Goal: Transaction & Acquisition: Obtain resource

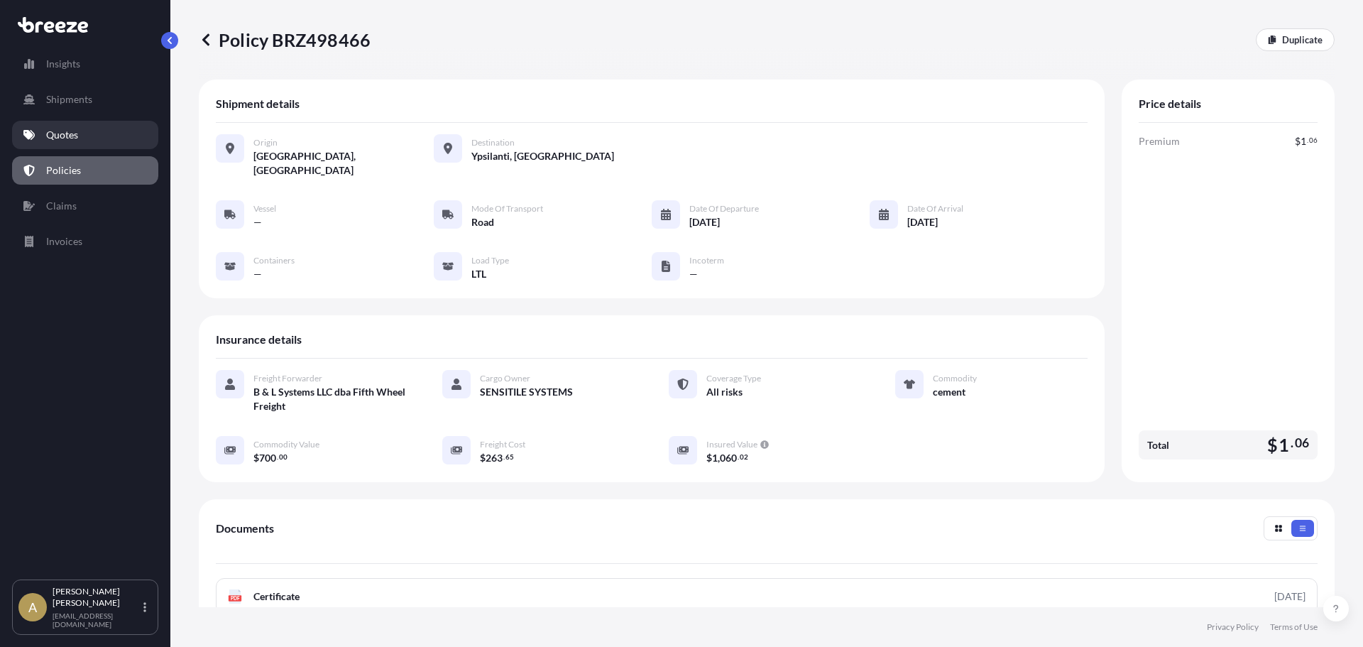
click at [77, 138] on p "Quotes" at bounding box center [62, 135] width 32 height 14
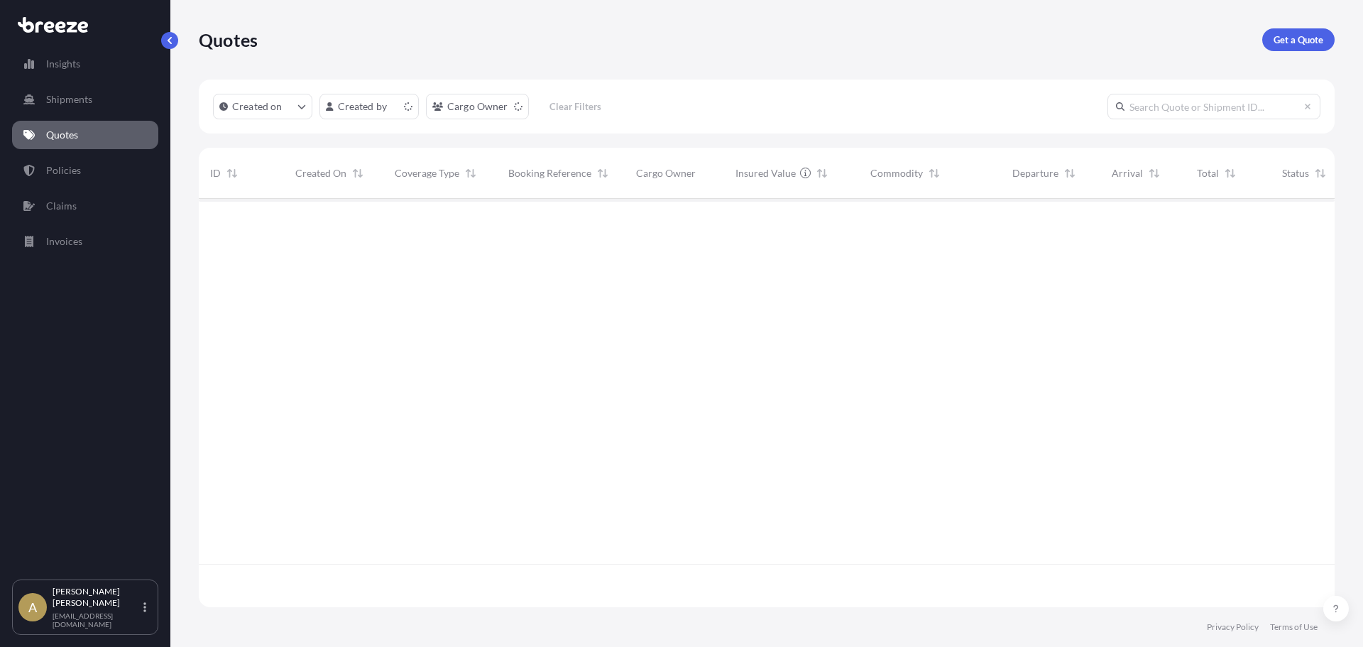
scroll to position [405, 1125]
click at [1307, 38] on p "Get a Quote" at bounding box center [1298, 40] width 50 height 14
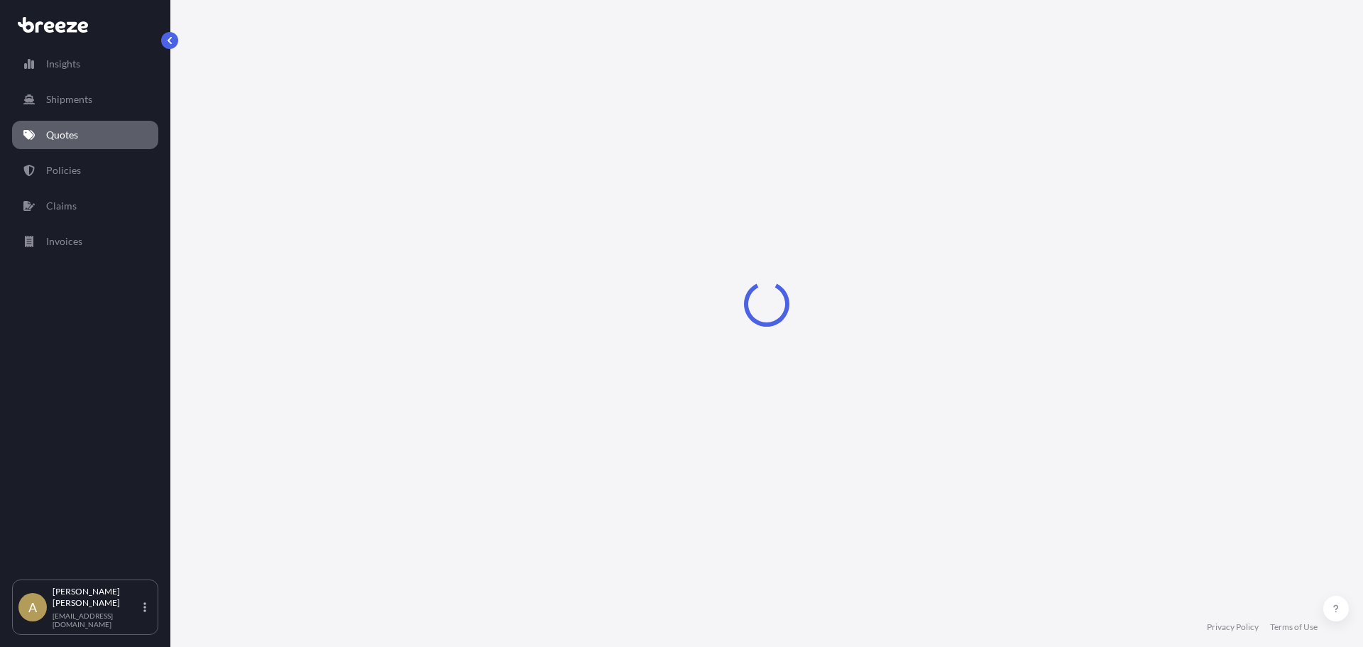
select select "Sea"
select select "1"
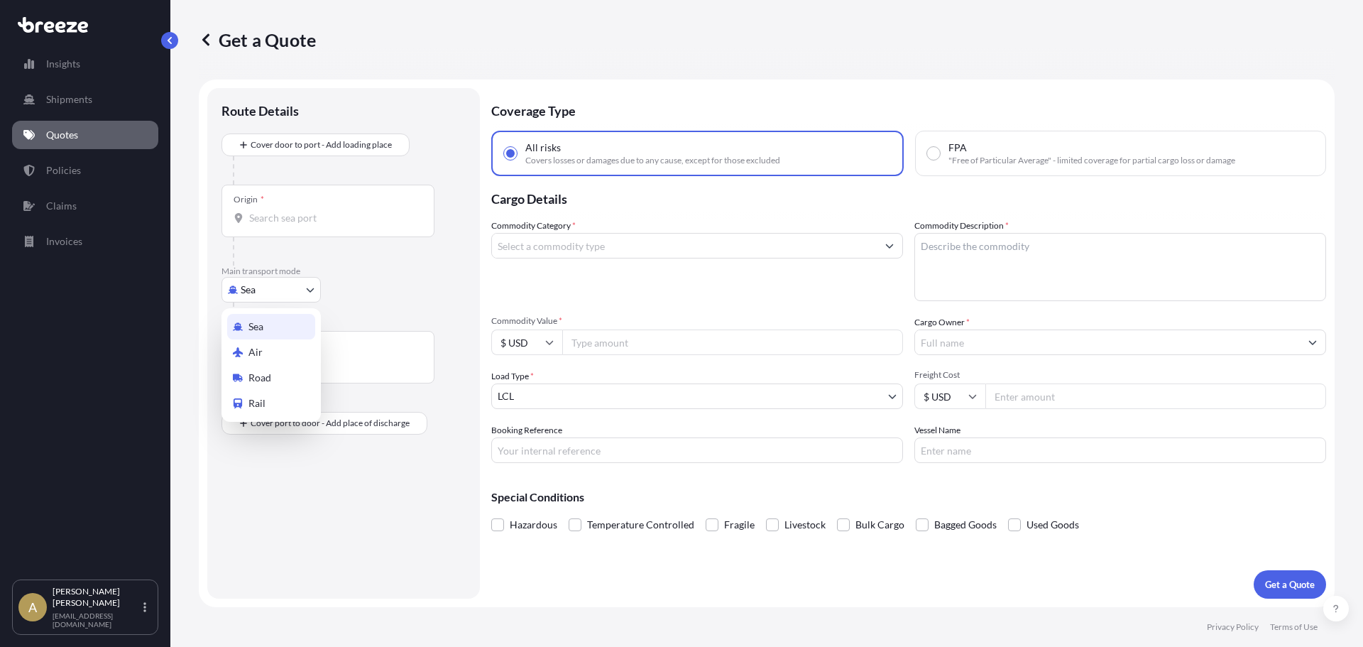
click at [268, 287] on body "Insights Shipments Quotes Policies Claims Invoices A [PERSON_NAME] [PERSON_NAME…" at bounding box center [681, 323] width 1363 height 647
click at [277, 361] on div "Air" at bounding box center [271, 352] width 88 height 26
select select "Air"
click at [329, 199] on div "Origin *" at bounding box center [327, 216] width 213 height 53
click at [329, 216] on input "Origin *" at bounding box center [333, 223] width 168 height 14
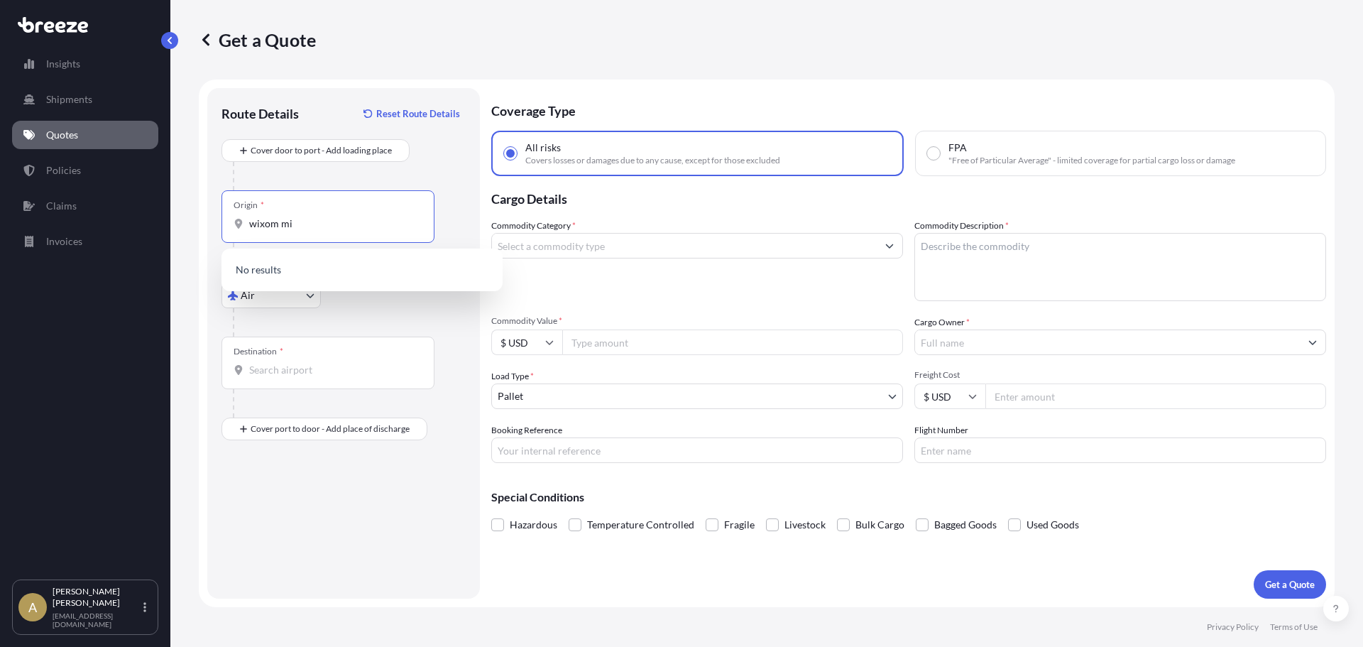
type input "wixom mi"
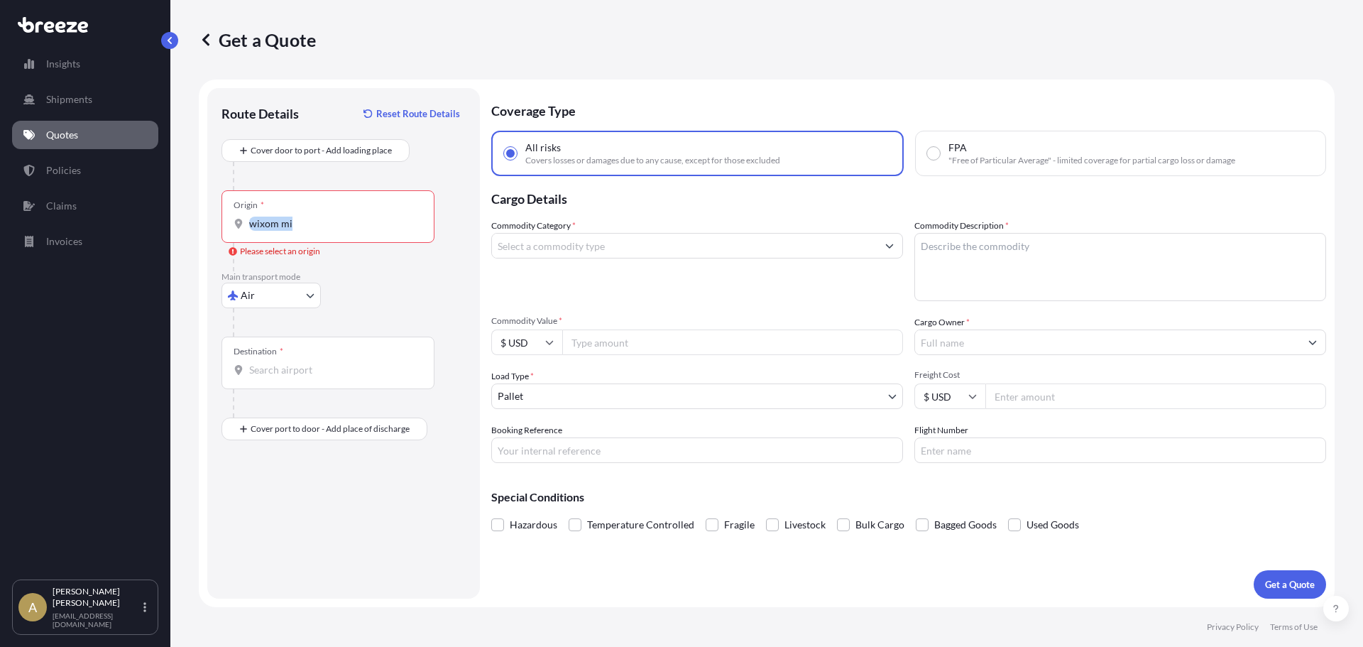
drag, startPoint x: 338, startPoint y: 236, endPoint x: 324, endPoint y: 236, distance: 13.5
click at [324, 236] on div "Origin * wixom mi" at bounding box center [327, 216] width 213 height 53
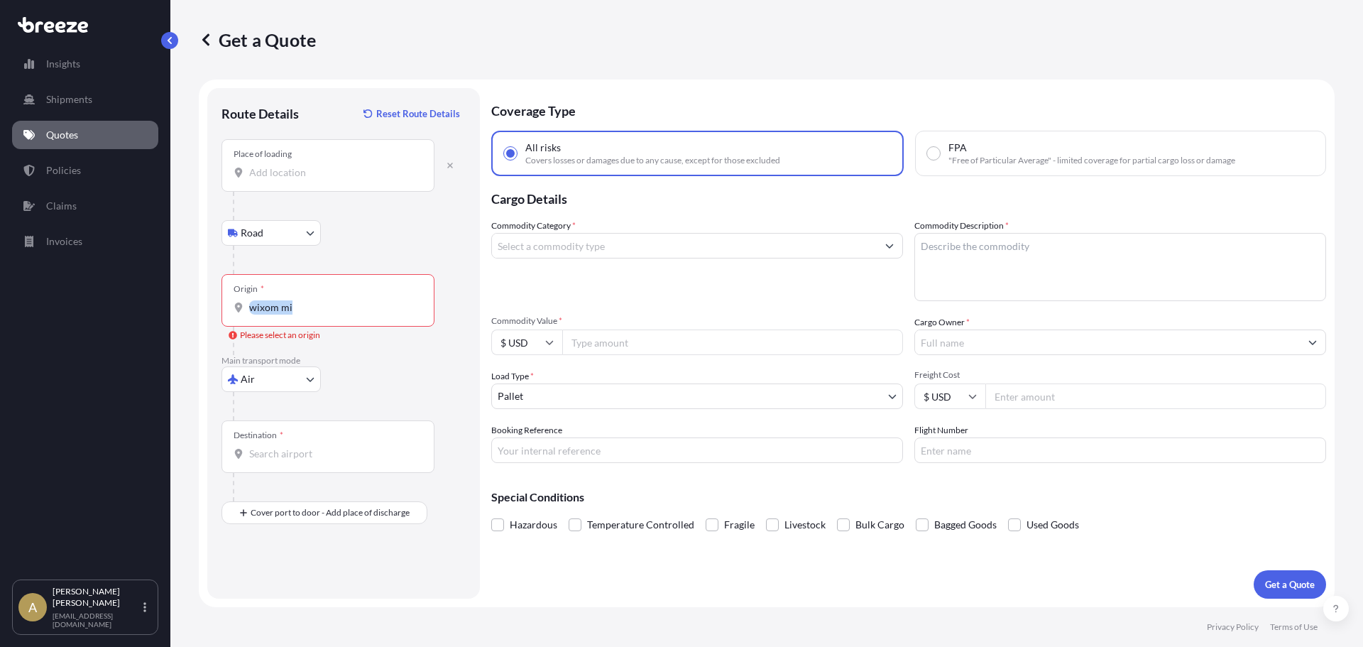
click at [295, 172] on input "Place of loading" at bounding box center [333, 172] width 168 height 14
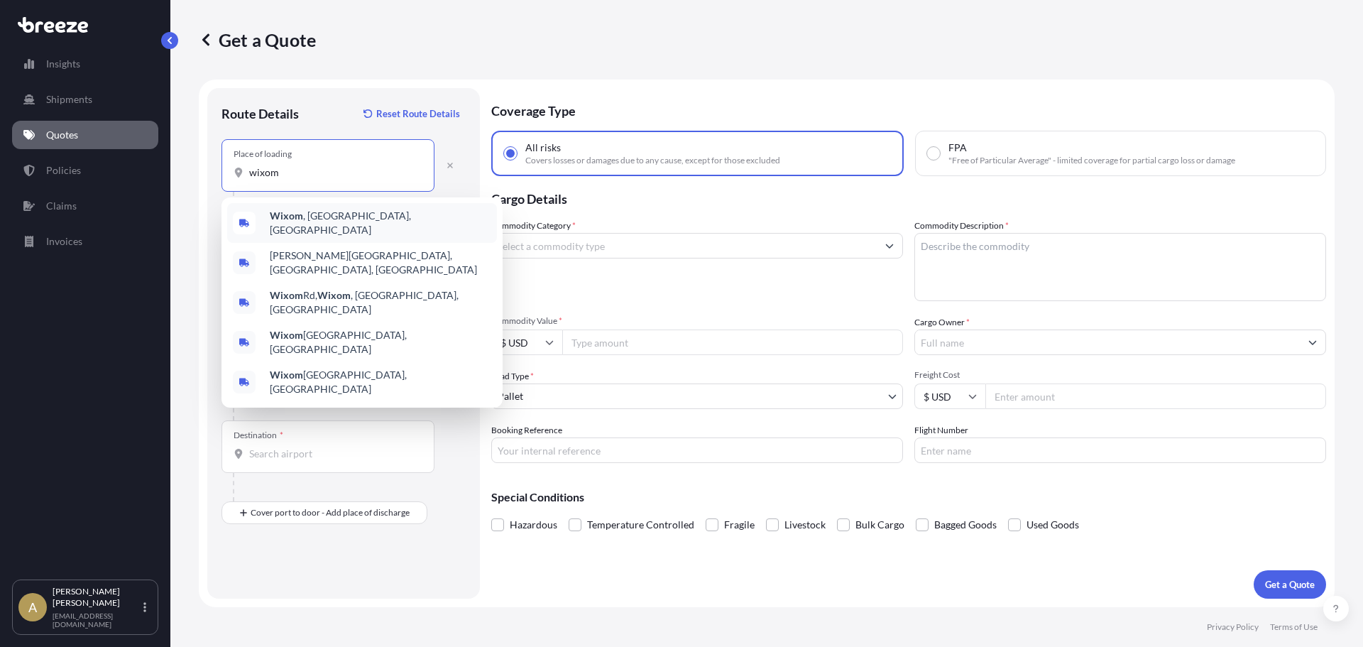
click at [319, 213] on span "Wixom , [GEOGRAPHIC_DATA], [GEOGRAPHIC_DATA]" at bounding box center [380, 223] width 221 height 28
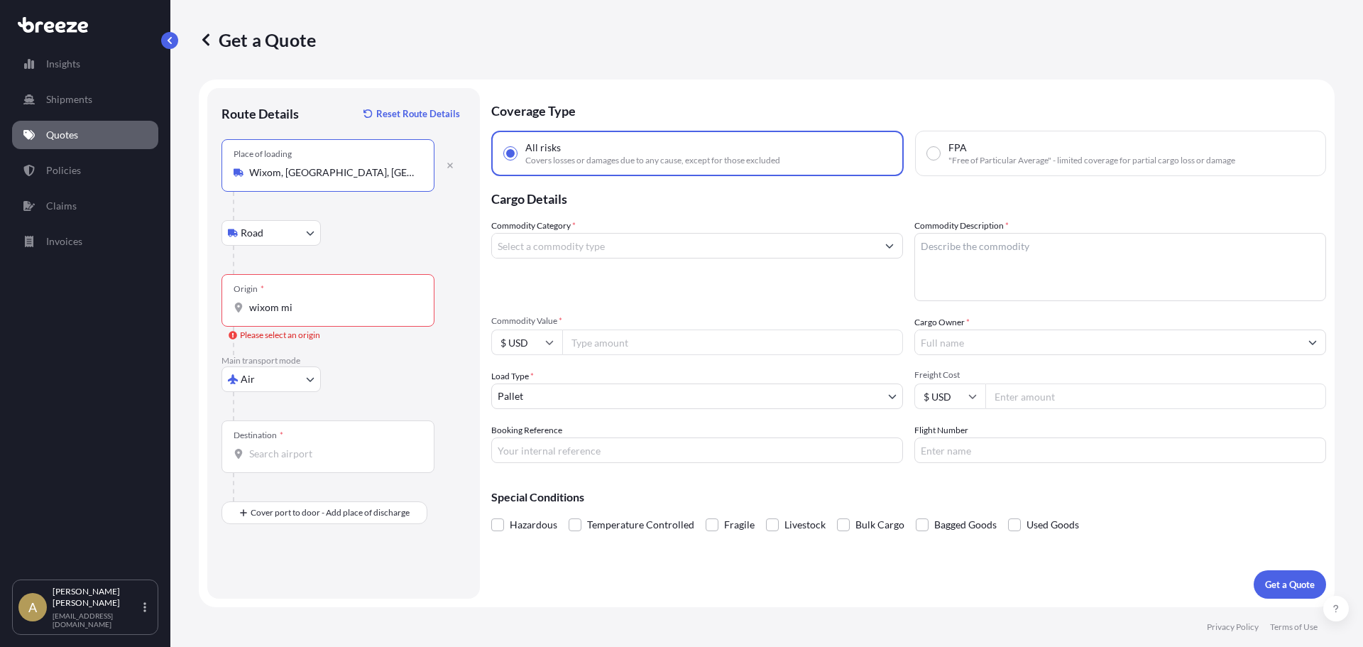
type input "Wixom, [GEOGRAPHIC_DATA], [GEOGRAPHIC_DATA]"
click at [297, 304] on input "wixom mi" at bounding box center [333, 307] width 168 height 14
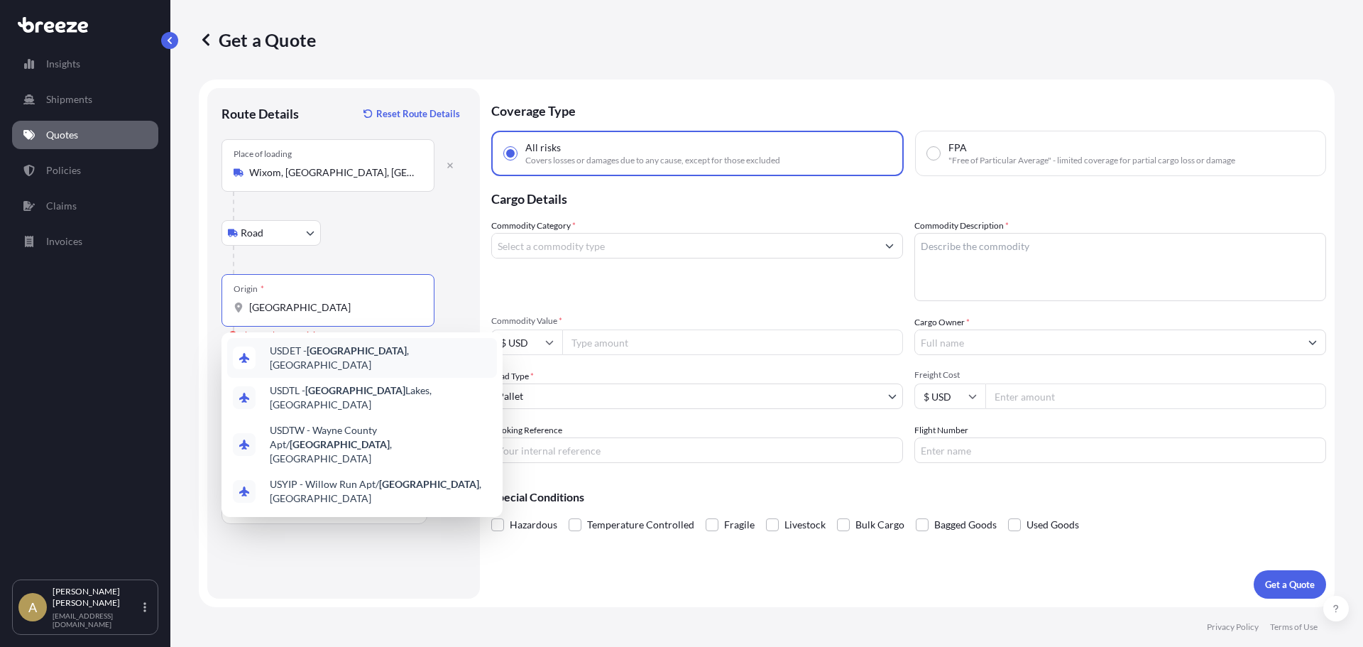
click at [365, 364] on div "USDET - [GEOGRAPHIC_DATA] , [GEOGRAPHIC_DATA]" at bounding box center [362, 358] width 270 height 40
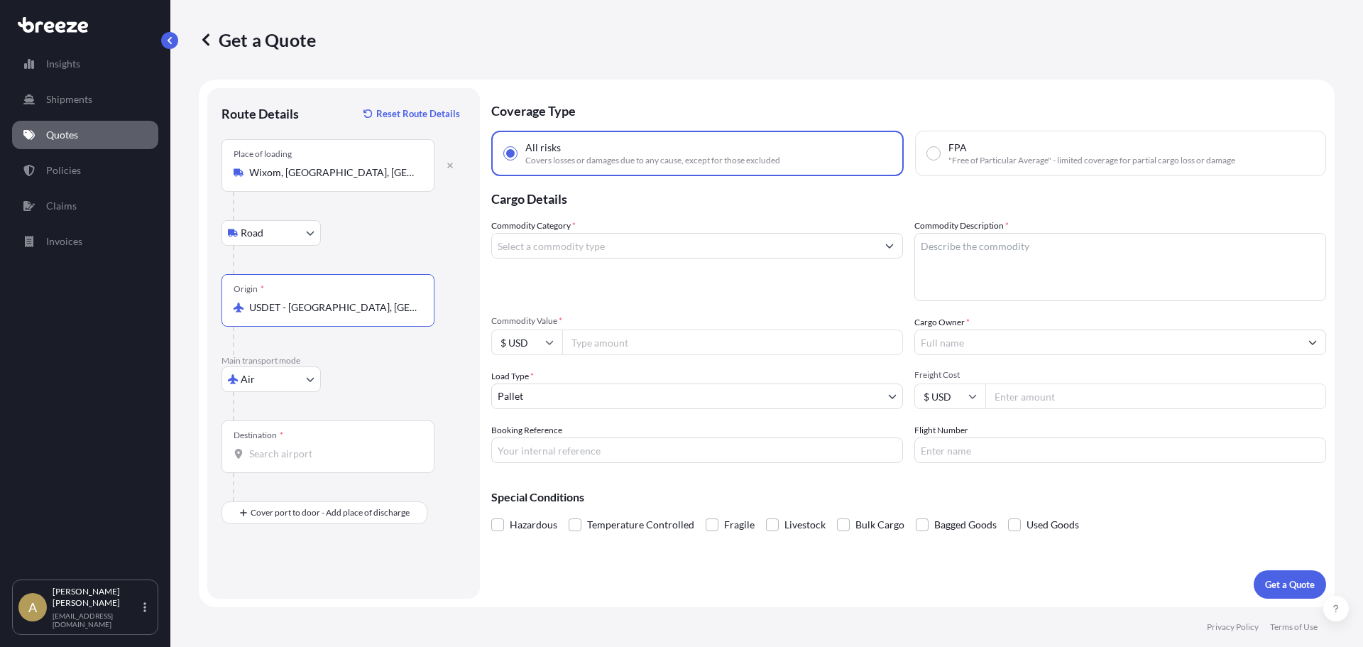
type input "USDET - [GEOGRAPHIC_DATA], [GEOGRAPHIC_DATA]"
click at [299, 461] on div "Destination *" at bounding box center [327, 446] width 213 height 53
click at [299, 461] on input "Destination *" at bounding box center [333, 453] width 168 height 14
type input "USANC - Anchorage, [GEOGRAPHIC_DATA]"
click at [288, 583] on input "Place of Discharge" at bounding box center [333, 588] width 168 height 14
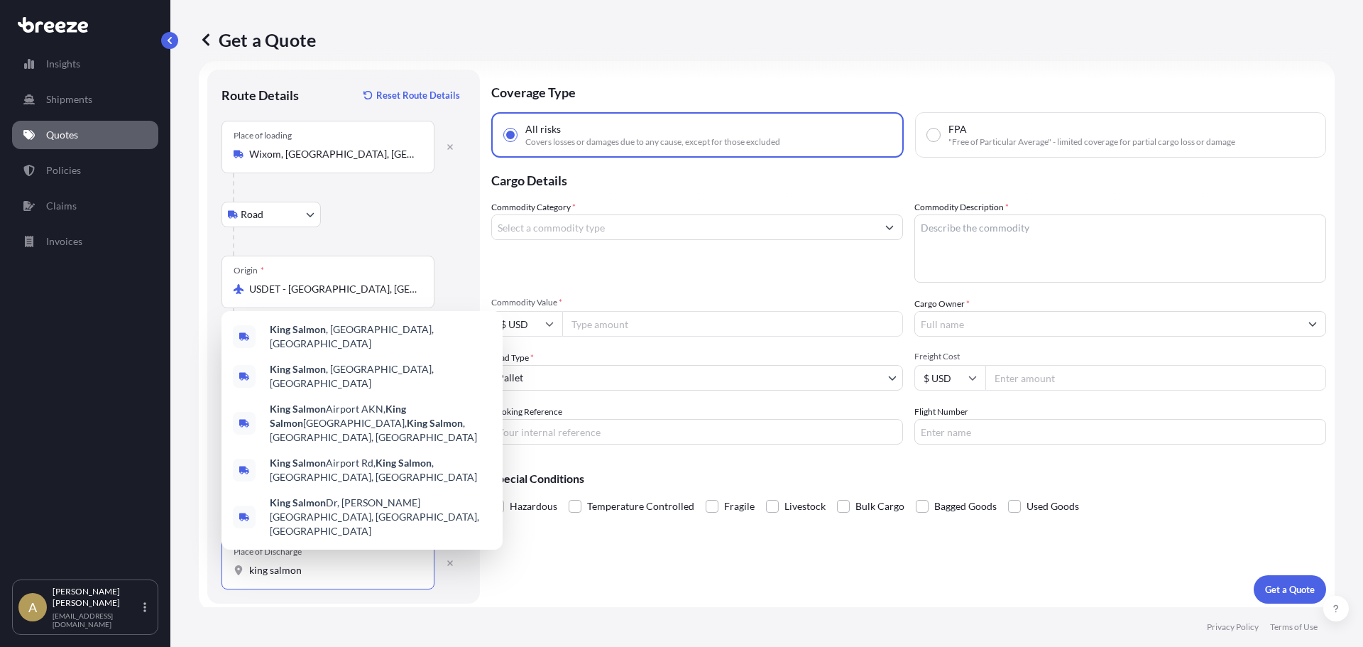
scroll to position [23, 0]
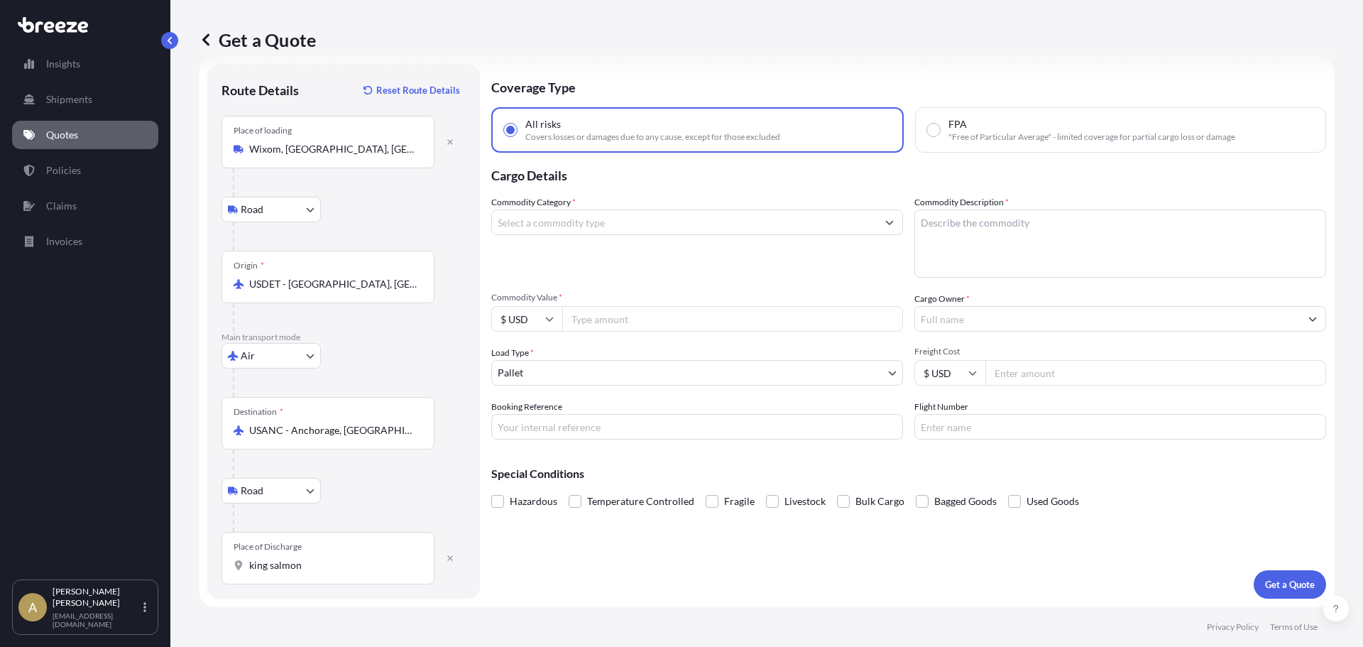
click at [329, 577] on div "Place of Discharge king salmon" at bounding box center [327, 558] width 213 height 53
click at [329, 572] on input "king salmon" at bounding box center [333, 565] width 168 height 14
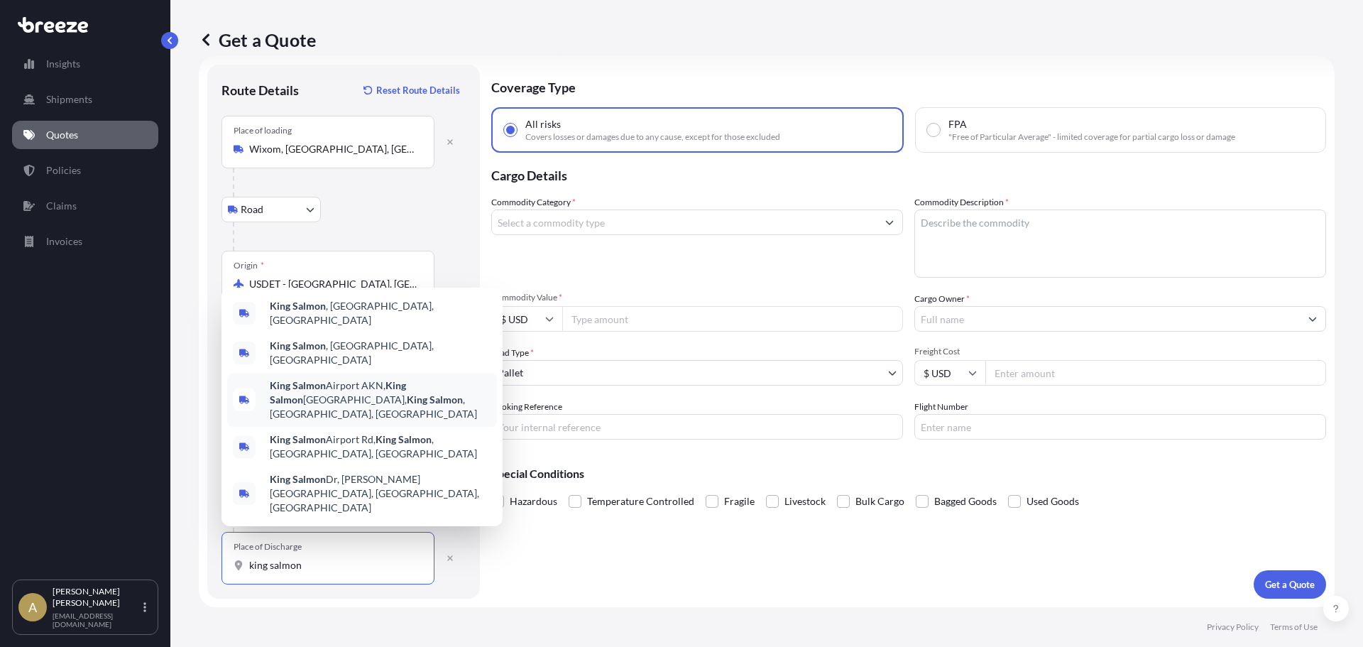
click at [364, 421] on span "[GEOGRAPHIC_DATA], [GEOGRAPHIC_DATA], [GEOGRAPHIC_DATA]" at bounding box center [380, 399] width 221 height 43
type input "[GEOGRAPHIC_DATA], [GEOGRAPHIC_DATA], [GEOGRAPHIC_DATA]"
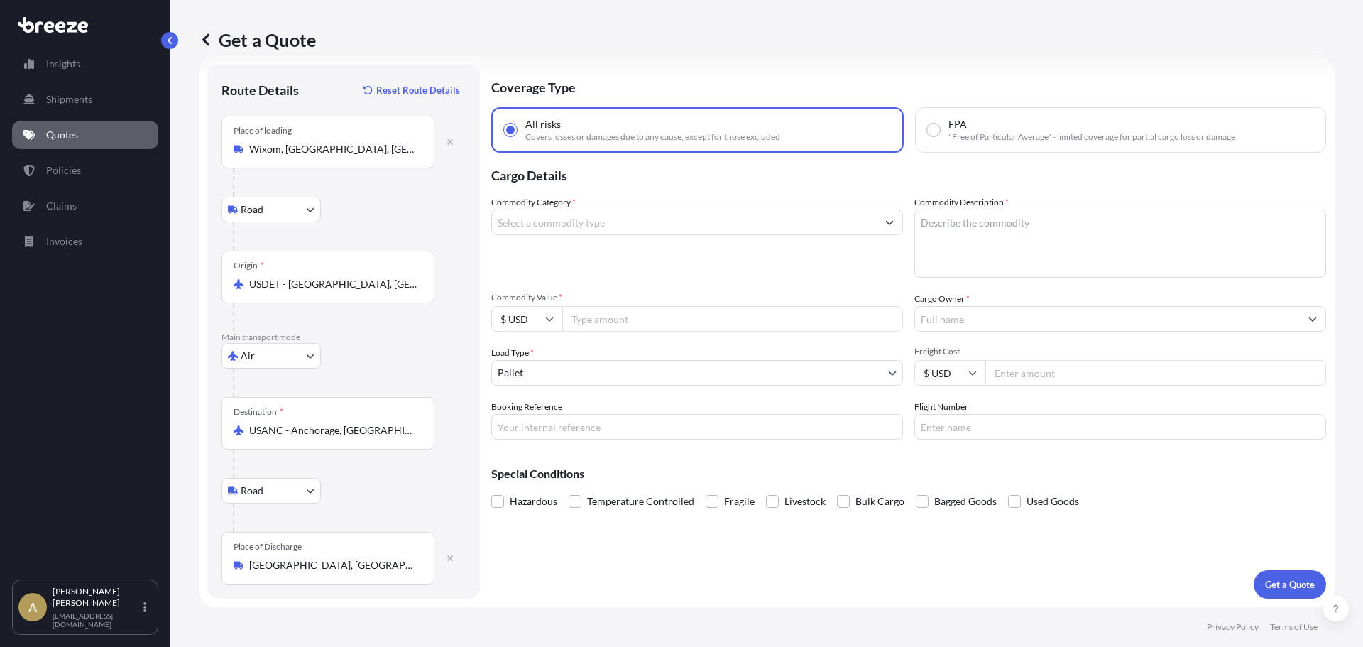
click at [595, 565] on div "Coverage Type All risks Covers losses or damages due to any cause, except for t…" at bounding box center [908, 332] width 835 height 534
click at [590, 228] on input "Commodity Category *" at bounding box center [684, 222] width 385 height 26
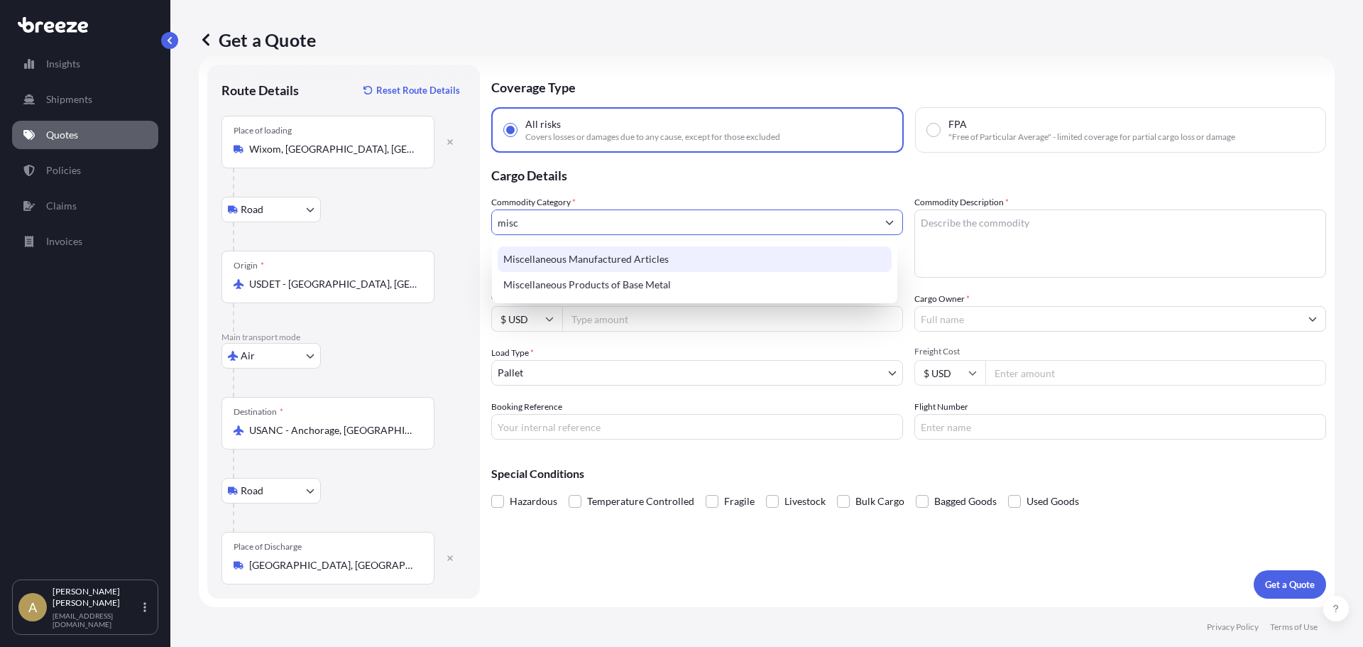
click at [595, 269] on div "Miscellaneous Manufactured Articles" at bounding box center [695, 259] width 394 height 26
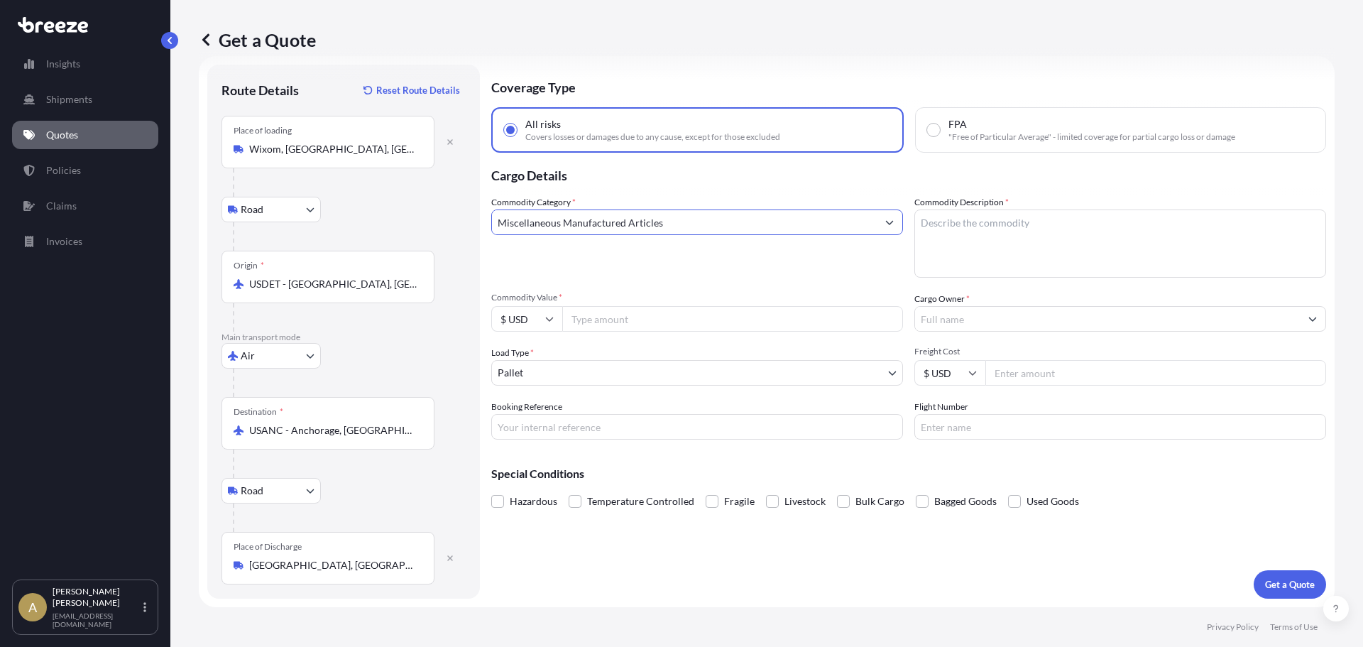
type input "Miscellaneous Manufactured Articles"
click at [980, 263] on textarea "Commodity Description *" at bounding box center [1120, 243] width 412 height 68
type textarea "Vending machine"
click at [676, 317] on input "Commodity Value *" at bounding box center [732, 319] width 341 height 26
type input "7695"
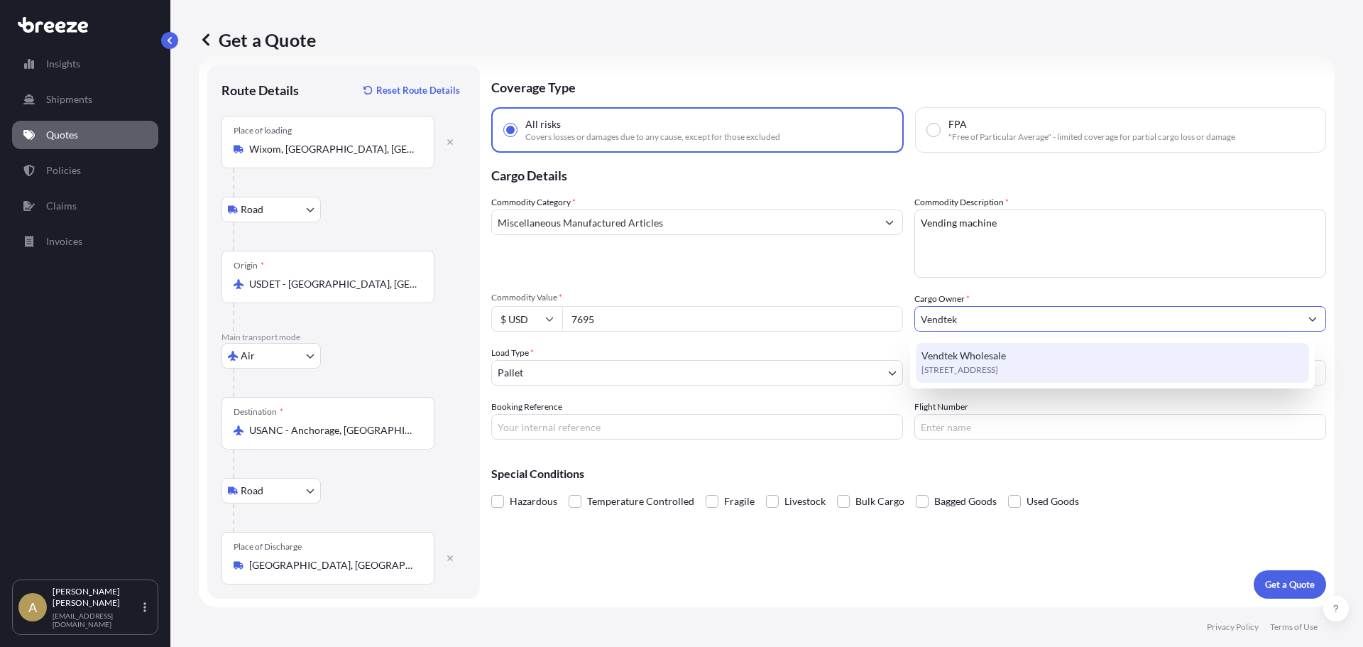
click at [998, 363] on span "[STREET_ADDRESS]" at bounding box center [959, 370] width 77 height 14
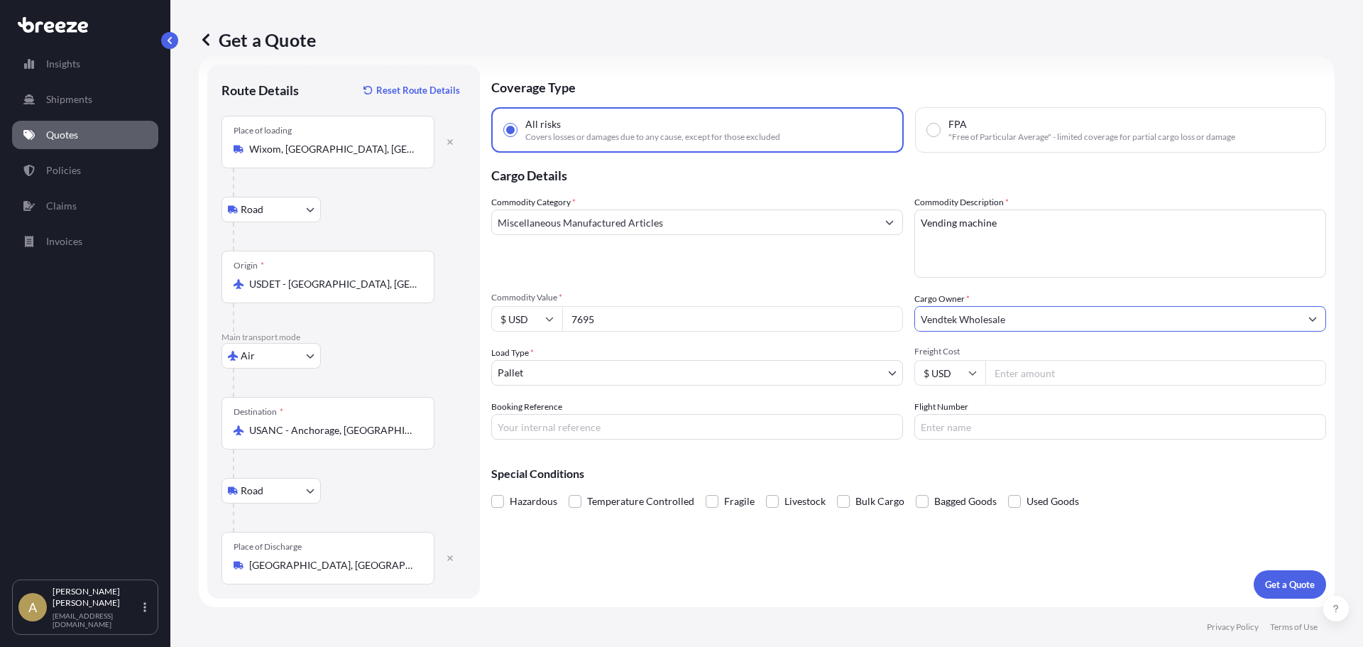
type input "Vendtek Wholesale"
click at [864, 374] on body "3 options available. 0 options available. 1 option available. Insights Shipment…" at bounding box center [681, 323] width 1363 height 647
click at [1043, 379] on input "Freight Cost" at bounding box center [1155, 373] width 341 height 26
click at [854, 388] on div "Commodity Category * Miscellaneous Manufactured Articles Commodity Description …" at bounding box center [908, 317] width 835 height 244
click at [839, 380] on body "Insights Shipments Quotes Policies Claims Invoices A [PERSON_NAME] [PERSON_NAME…" at bounding box center [681, 323] width 1363 height 647
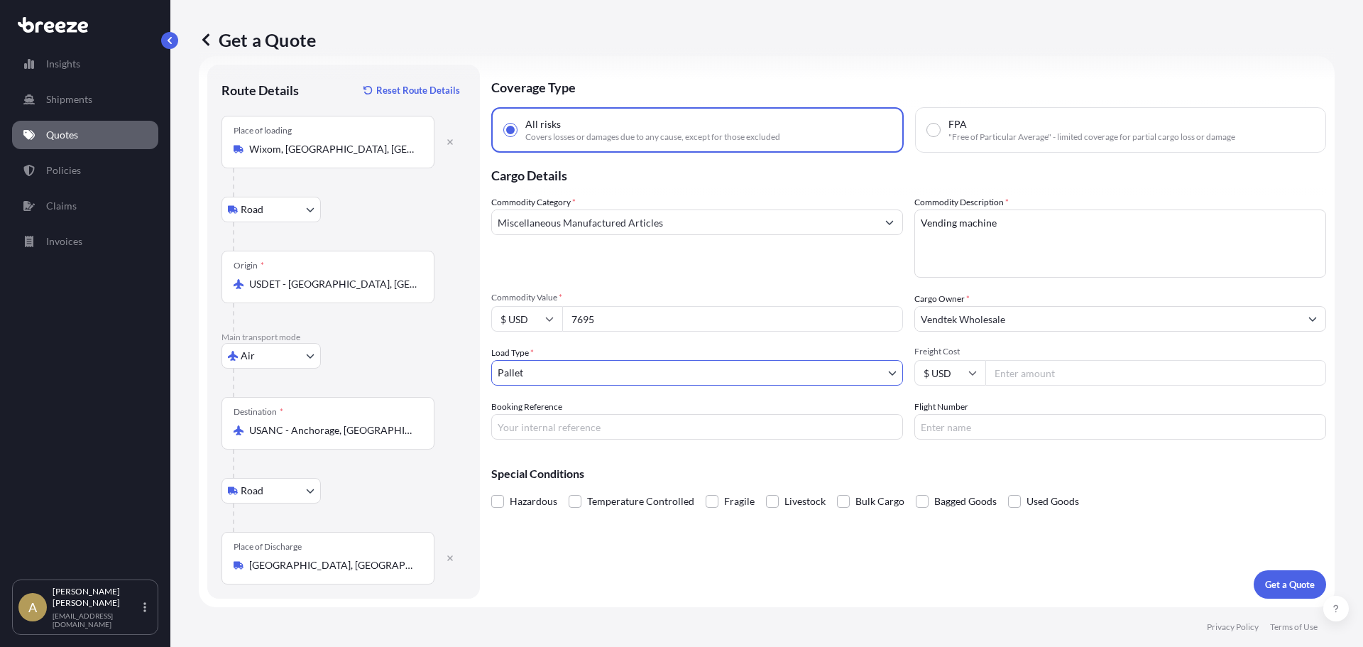
click at [1085, 378] on input "Freight Cost" at bounding box center [1155, 373] width 341 height 26
type input "4782.02"
click at [1269, 583] on p "Get a Quote" at bounding box center [1290, 584] width 50 height 14
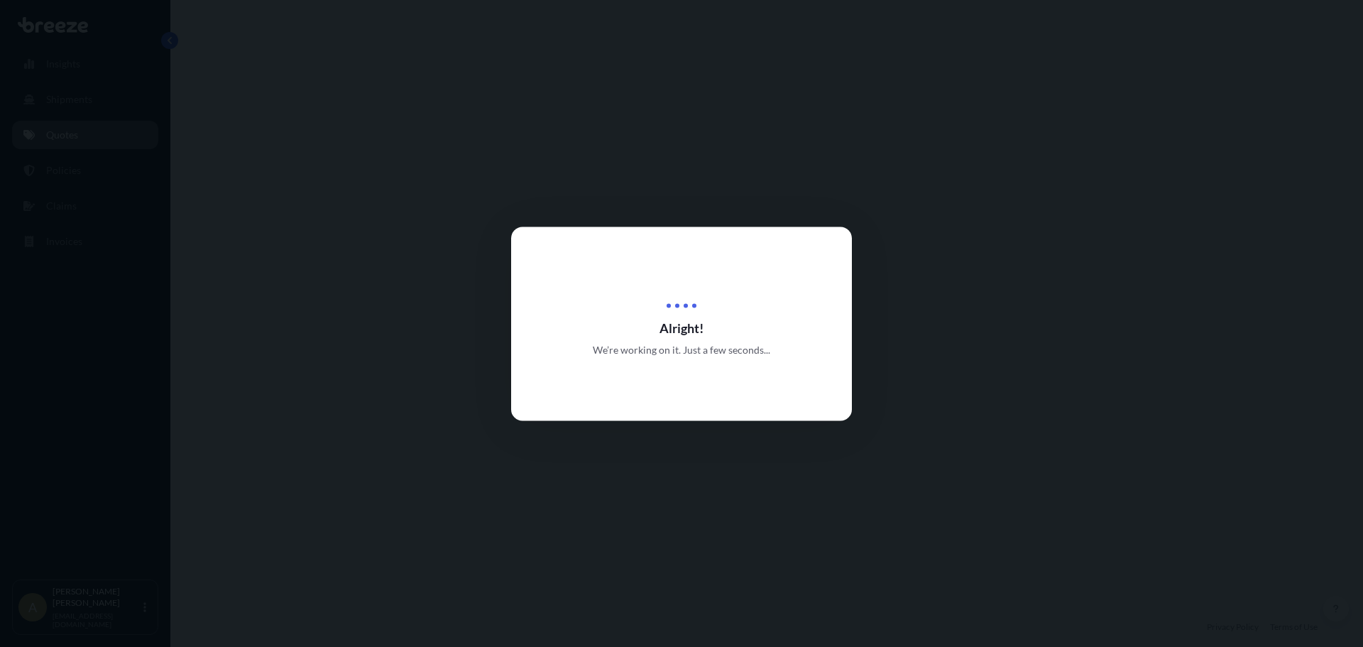
select select "Road"
select select "Air"
select select "Road"
select select "1"
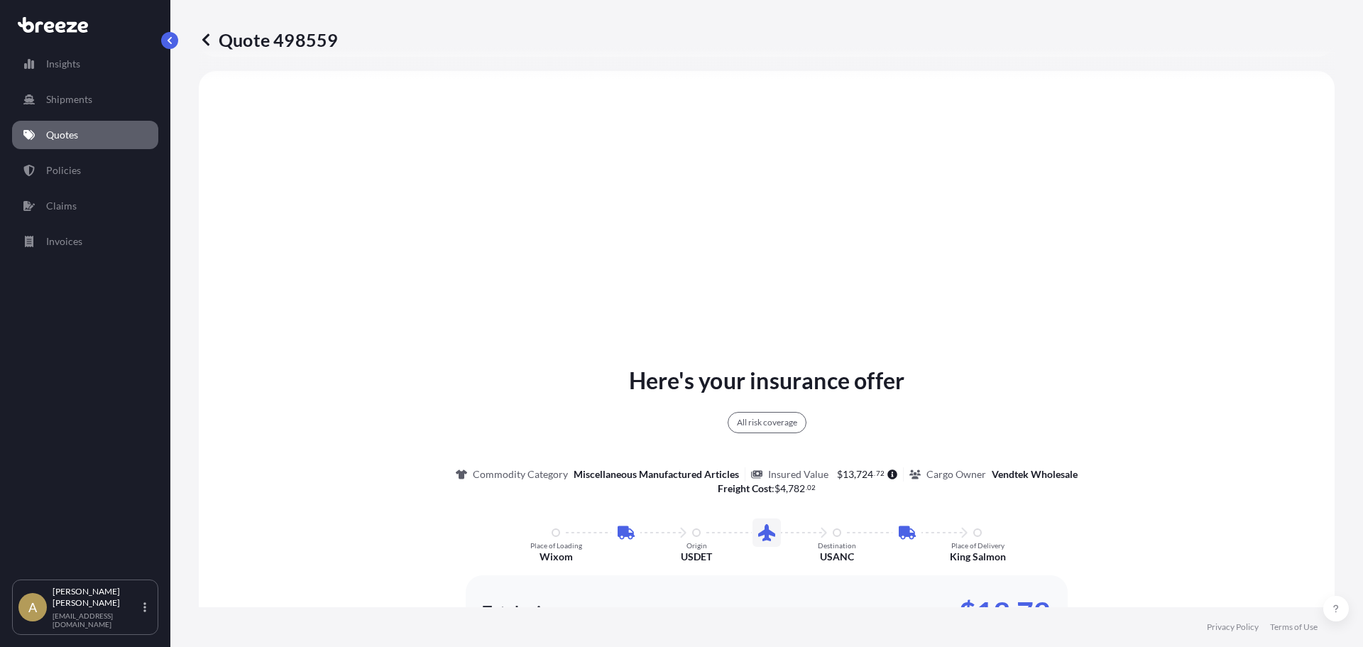
scroll to position [710, 0]
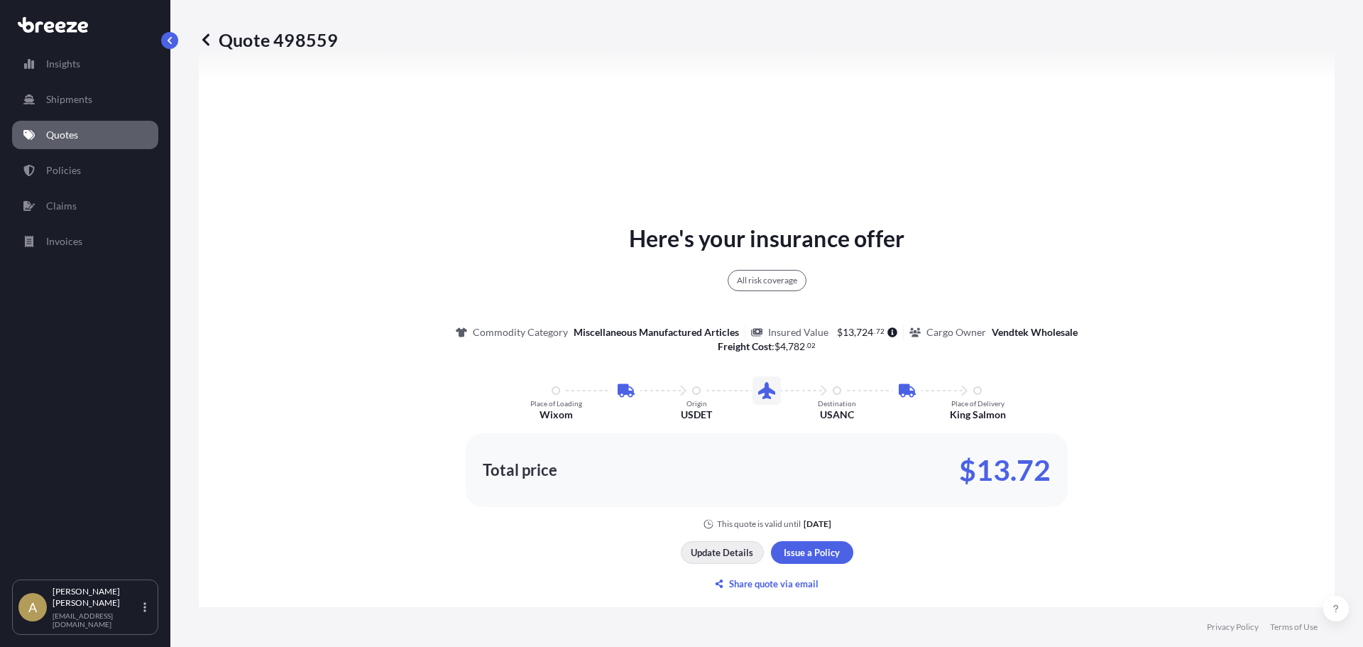
click at [733, 554] on p "Update Details" at bounding box center [722, 552] width 62 height 14
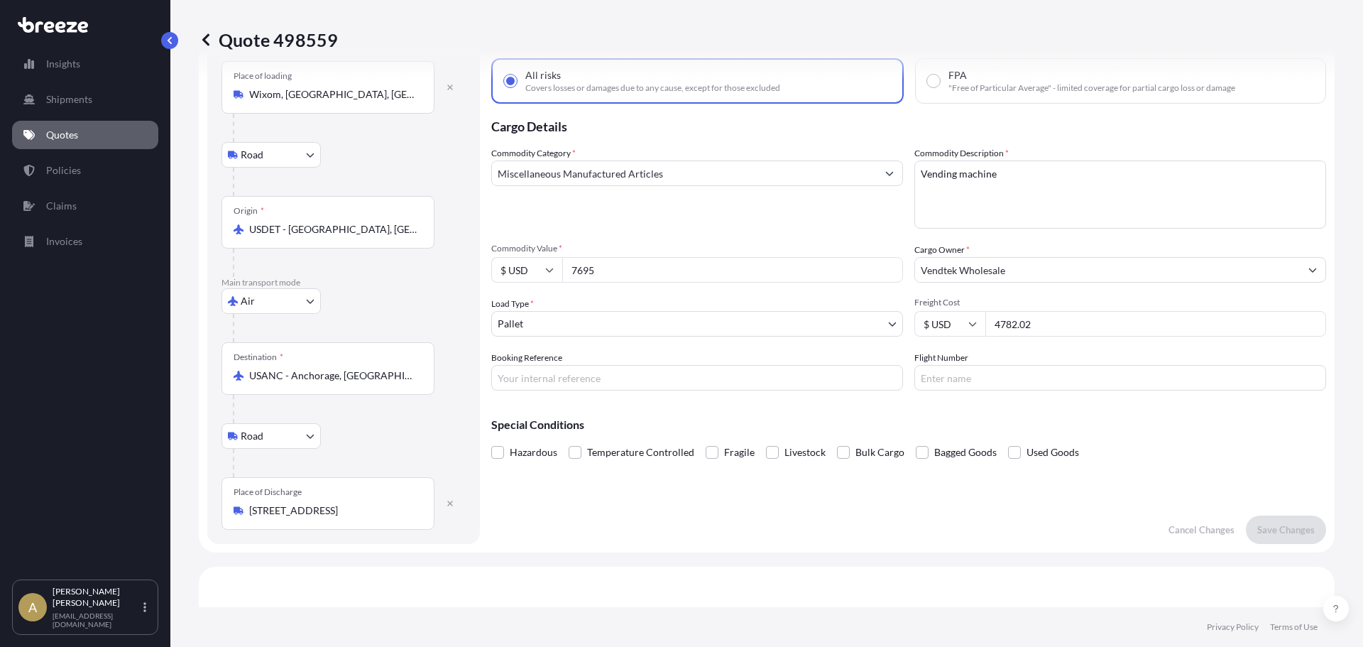
scroll to position [23, 0]
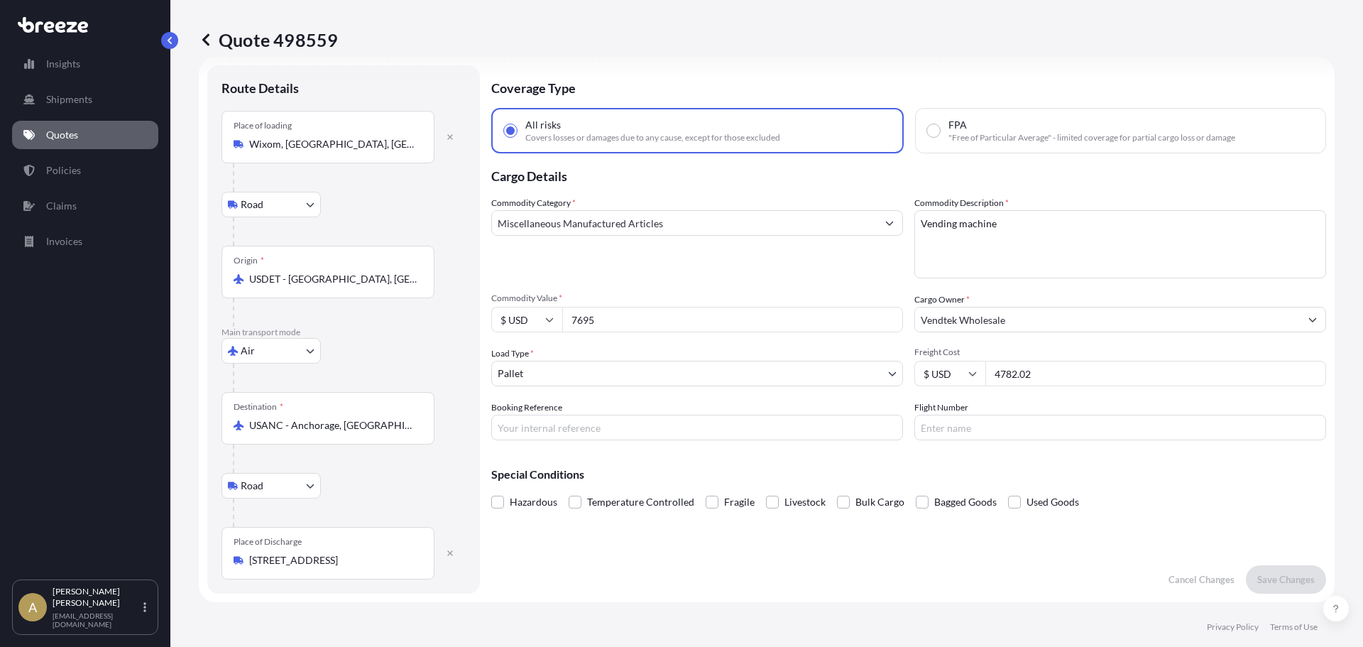
drag, startPoint x: 1044, startPoint y: 371, endPoint x: 926, endPoint y: 372, distance: 118.5
click at [926, 372] on div "$ USD 4782.02" at bounding box center [1120, 374] width 412 height 26
type input "2922.57"
click at [1292, 588] on button "Save Changes" at bounding box center [1286, 579] width 80 height 28
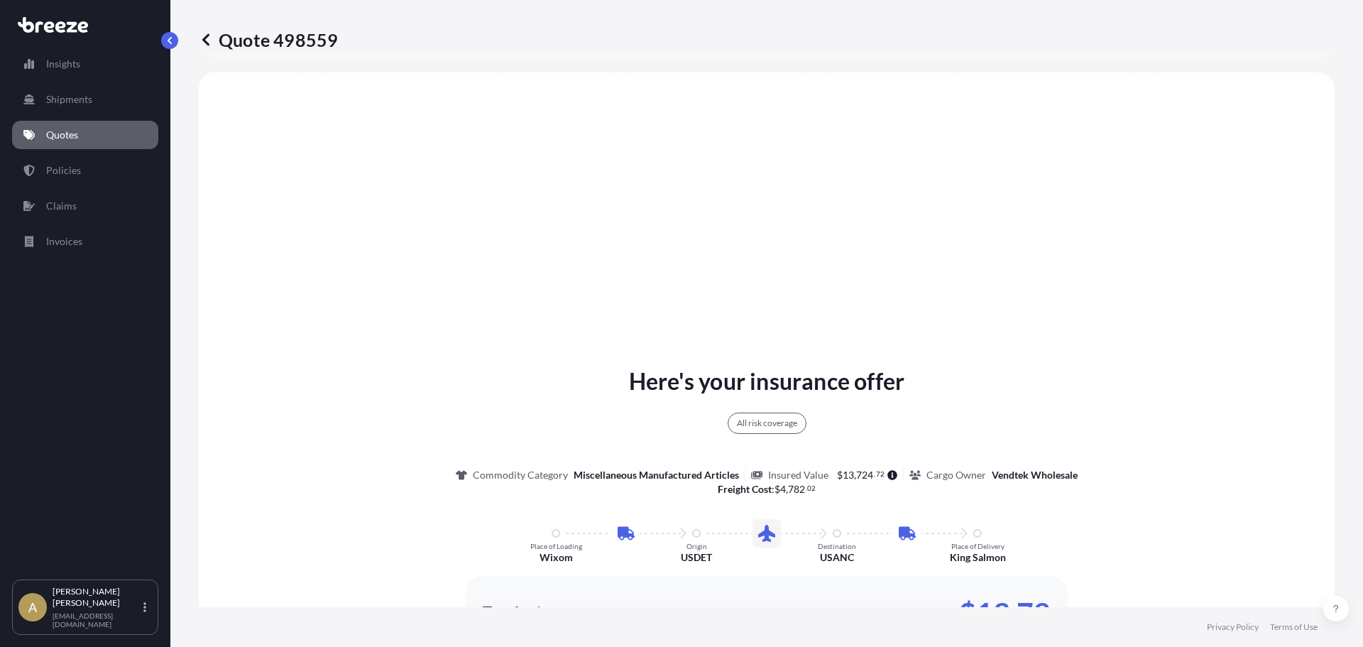
scroll to position [568, 0]
select select "Road"
select select "Air"
select select "Road"
select select "1"
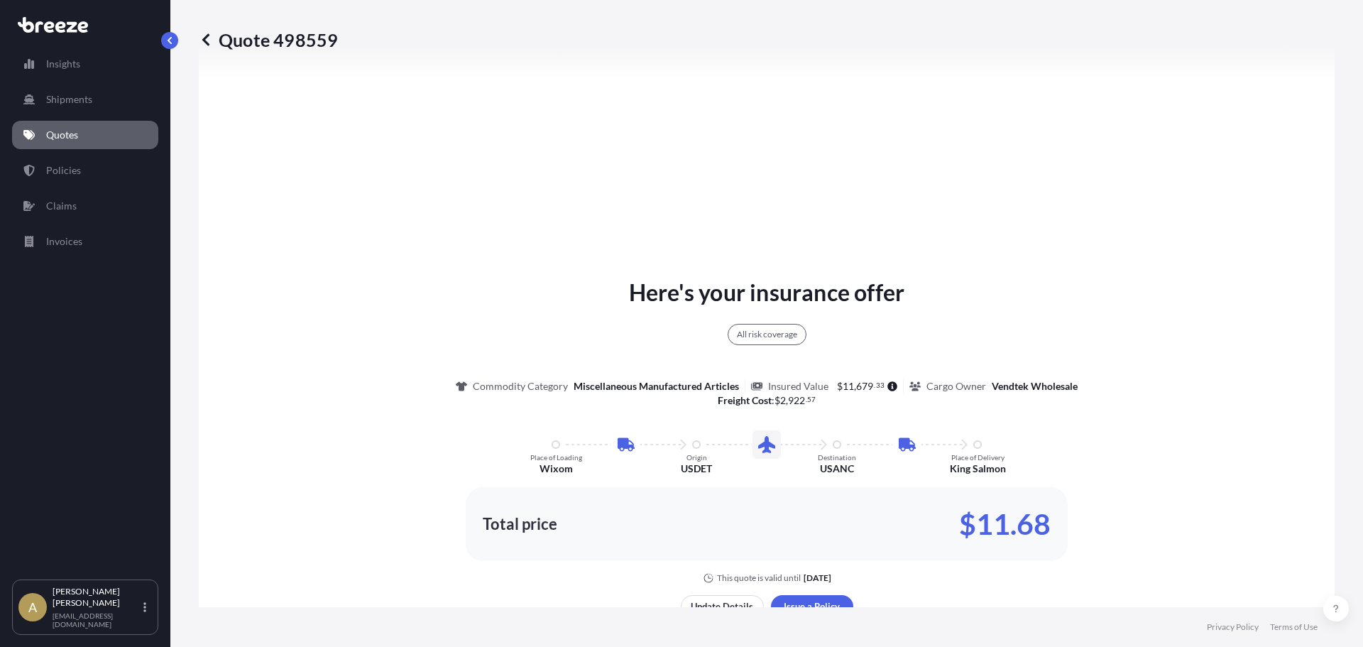
scroll to position [710, 0]
